Goal: Task Accomplishment & Management: Use online tool/utility

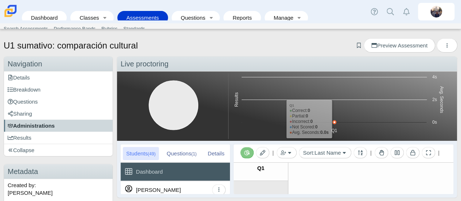
click at [41, 124] on span "Administrations" at bounding box center [31, 125] width 47 height 6
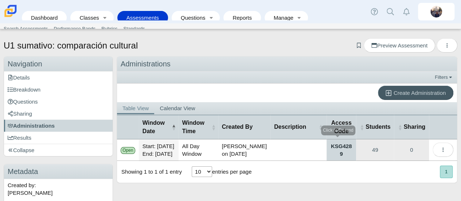
click at [336, 150] on link "KSG4289" at bounding box center [340, 149] width 29 height 21
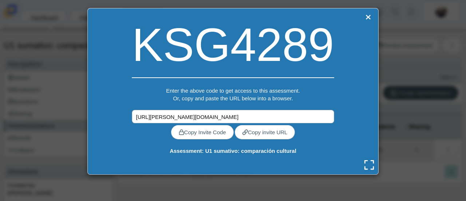
click at [252, 118] on input "https://carmen.classifylearning.com/utils/confirm-quick-code?quick_code=KSG4289" at bounding box center [233, 116] width 202 height 13
click at [234, 114] on input "https://carmen.classifylearning.com/utils/confirm-quick-code?quick_code=KSG4289" at bounding box center [233, 116] width 202 height 13
click at [234, 115] on input "https://carmen.classifylearning.com/utils/confirm-quick-code?quick_code=KSG4289" at bounding box center [233, 116] width 202 height 13
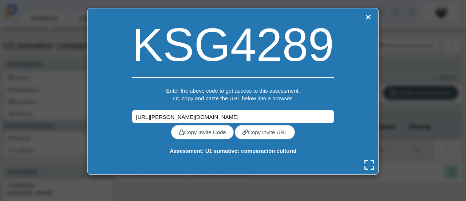
click at [234, 116] on input "https://carmen.classifylearning.com/utils/confirm-quick-code?quick_code=KSG4289" at bounding box center [233, 116] width 202 height 13
click at [332, 91] on div "KSG4289 Enter the above code to get access to this assessment. Or, copy and pas…" at bounding box center [232, 91] width 291 height 166
click at [186, 133] on link "Copy Invite Code" at bounding box center [202, 132] width 63 height 14
type textarea "KSG4289"
